Goal: Go to known website: Access a specific website the user already knows

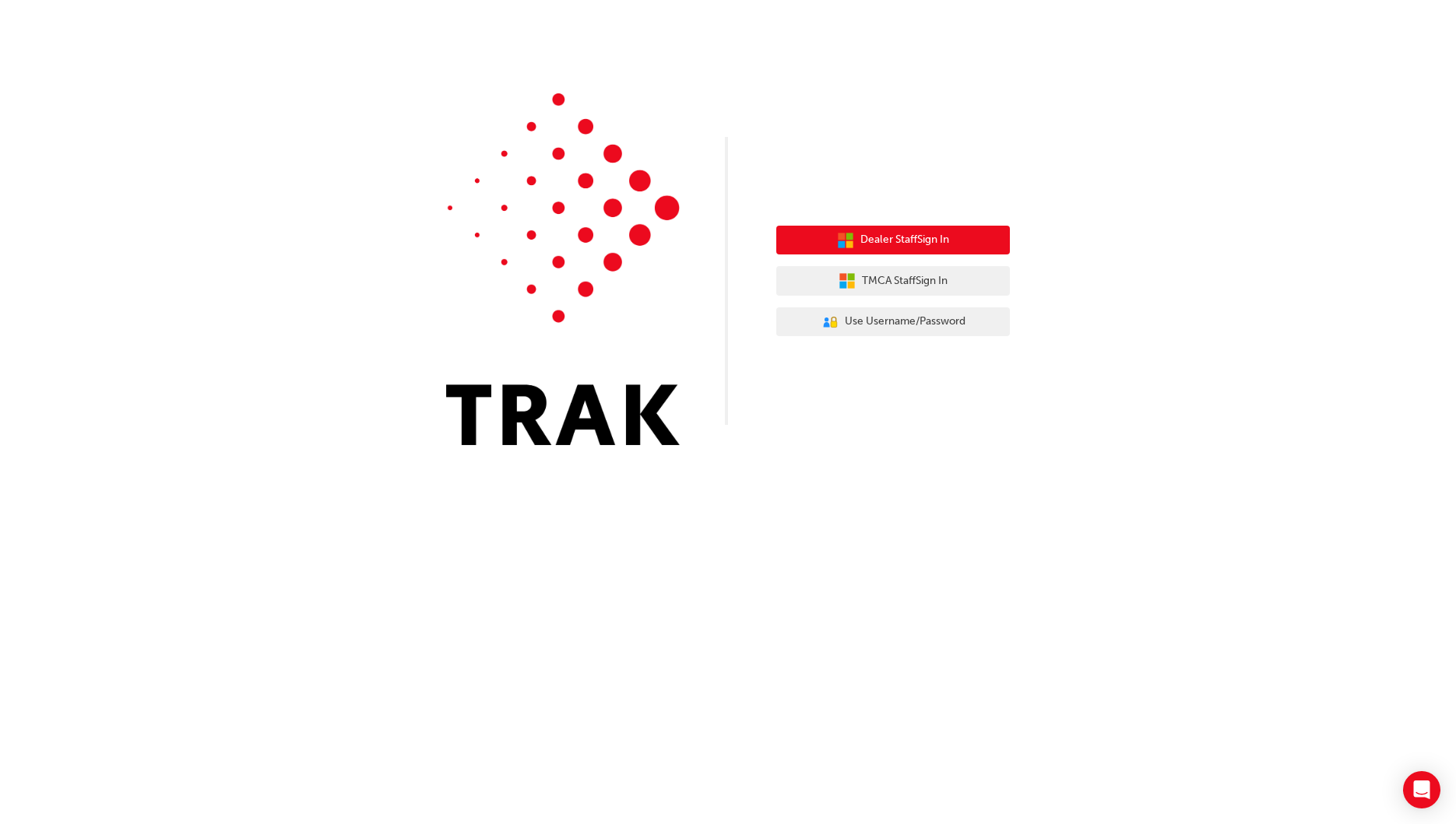
click at [916, 239] on span "Dealer Staff Sign In" at bounding box center [904, 240] width 89 height 18
